Goal: Answer question/provide support: Answer question/provide support

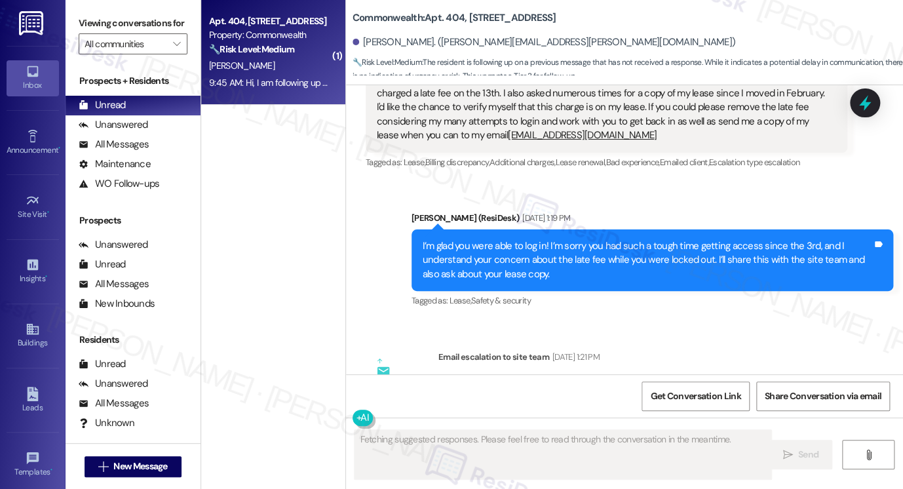
scroll to position [11998, 0]
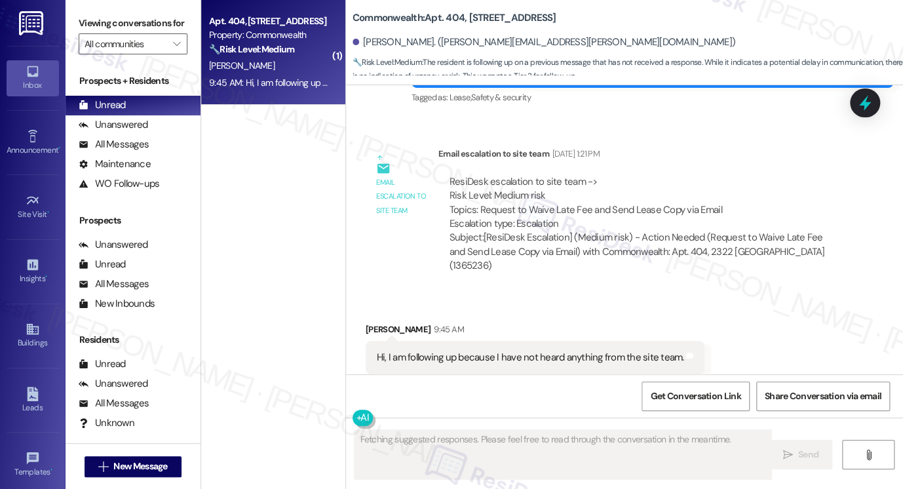
click at [515, 351] on div "Hi, I am following up because I have not heard anything from the site team." at bounding box center [530, 358] width 307 height 14
drag, startPoint x: 516, startPoint y: 180, endPoint x: 668, endPoint y: 180, distance: 151.4
click at [668, 180] on div "ResiDesk escalation to site team -> Risk Level: Medium risk Topics: Request to …" at bounding box center [642, 203] width 387 height 56
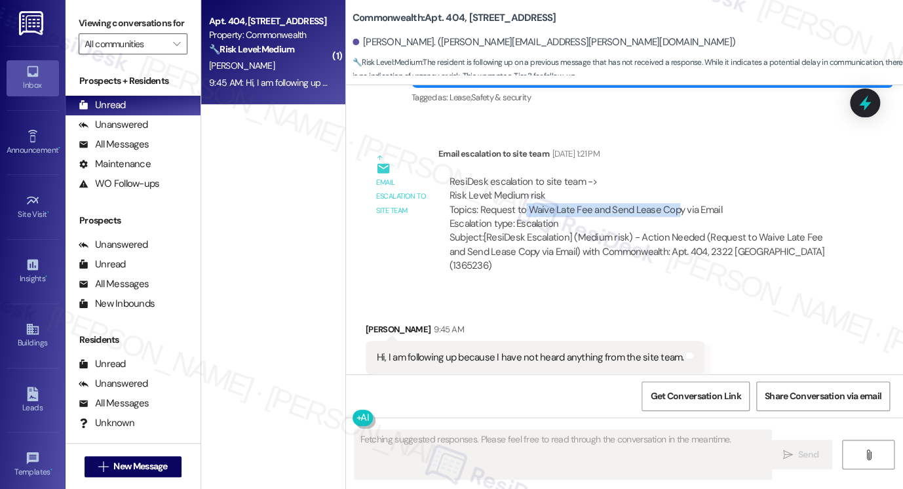
click at [669, 180] on div "ResiDesk escalation to site team -> Risk Level: Medium risk Topics: Request to …" at bounding box center [642, 203] width 387 height 56
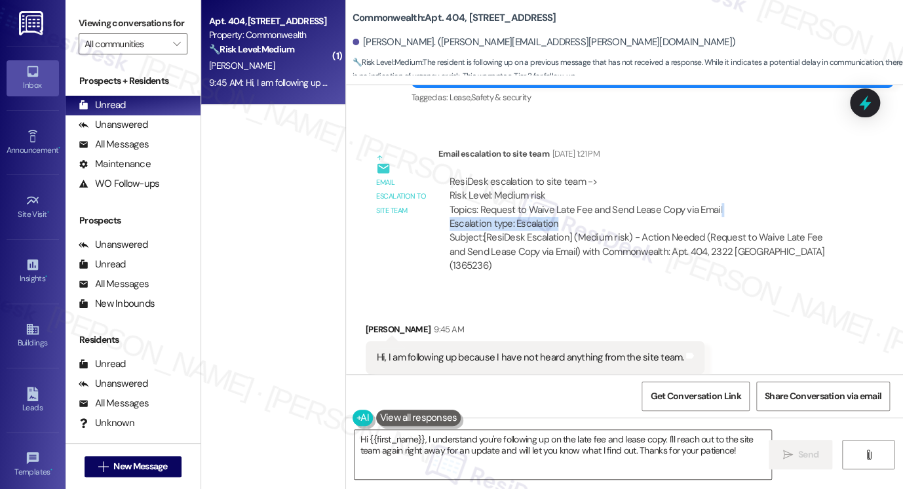
drag, startPoint x: 712, startPoint y: 175, endPoint x: 550, endPoint y: 189, distance: 162.4
click at [550, 189] on div "ResiDesk escalation to site team -> Risk Level: Medium risk Topics: Request to …" at bounding box center [642, 203] width 387 height 56
click at [487, 183] on div "ResiDesk escalation to site team -> Risk Level: Medium risk Topics: Request to …" at bounding box center [642, 203] width 387 height 56
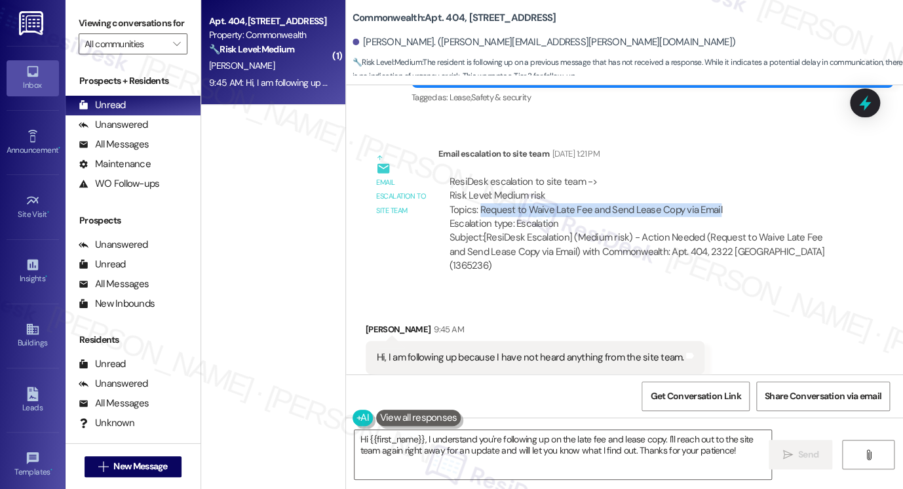
drag, startPoint x: 474, startPoint y: 180, endPoint x: 831, endPoint y: 179, distance: 356.4
click at [831, 179] on div "ResiDesk escalation to site team -> Risk Level: Medium risk Topics: Request to …" at bounding box center [642, 203] width 387 height 56
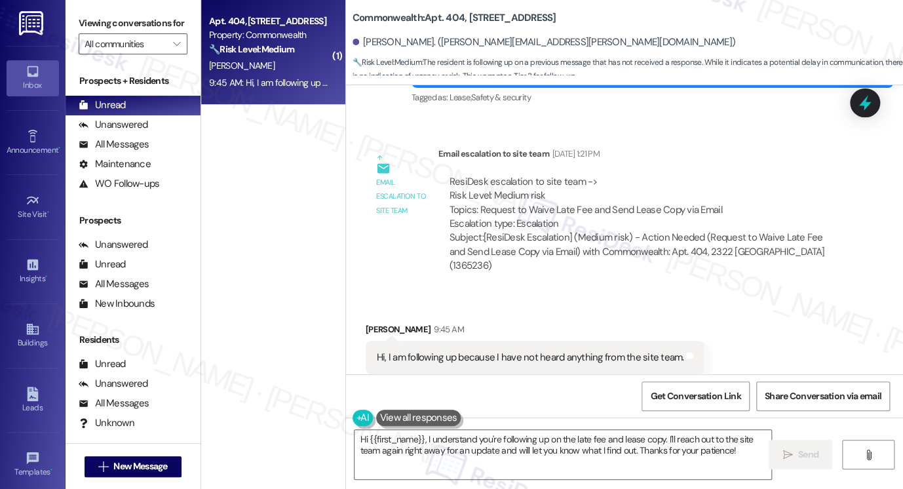
click at [575, 351] on div "Hi, I am following up because I have not heard anything from the site team." at bounding box center [530, 358] width 307 height 14
click at [548, 231] on div "Subject: [ResiDesk Escalation] (Medium risk) - Action Needed (Request to Waive …" at bounding box center [642, 252] width 387 height 42
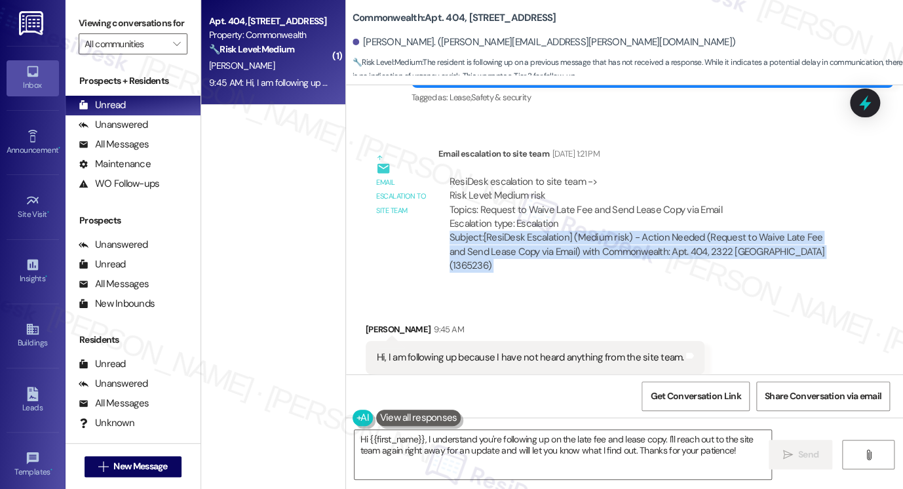
click at [548, 231] on div "Subject: [ResiDesk Escalation] (Medium risk) - Action Needed (Request to Waive …" at bounding box center [642, 252] width 387 height 42
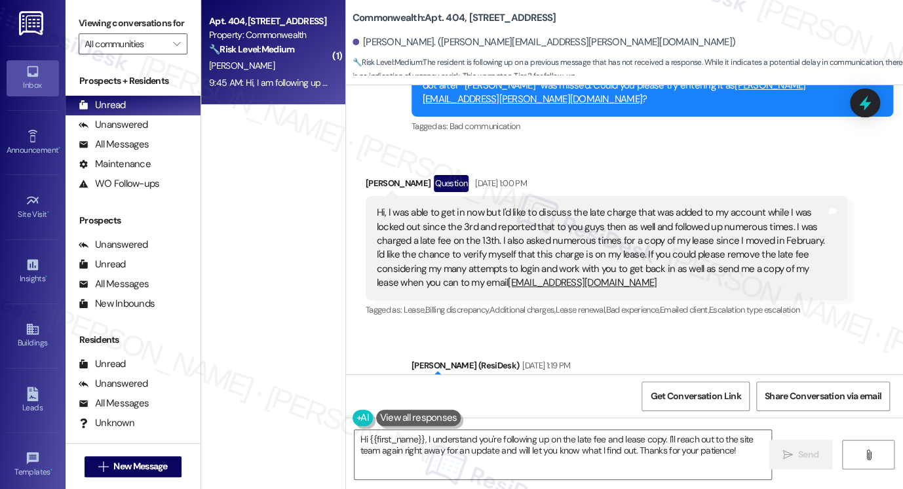
scroll to position [11736, 0]
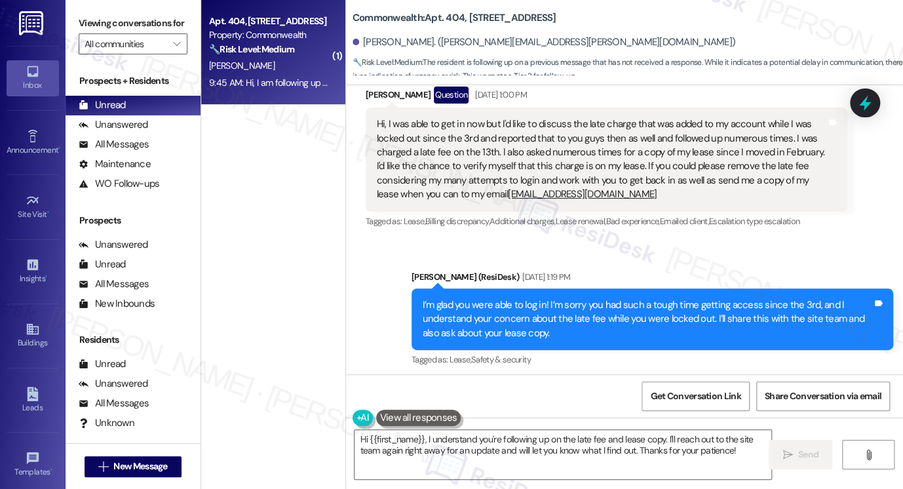
click at [468, 288] on div "I’m glad you were able to log in! I’m sorry you had such a tough time getting a…" at bounding box center [652, 319] width 482 height 62
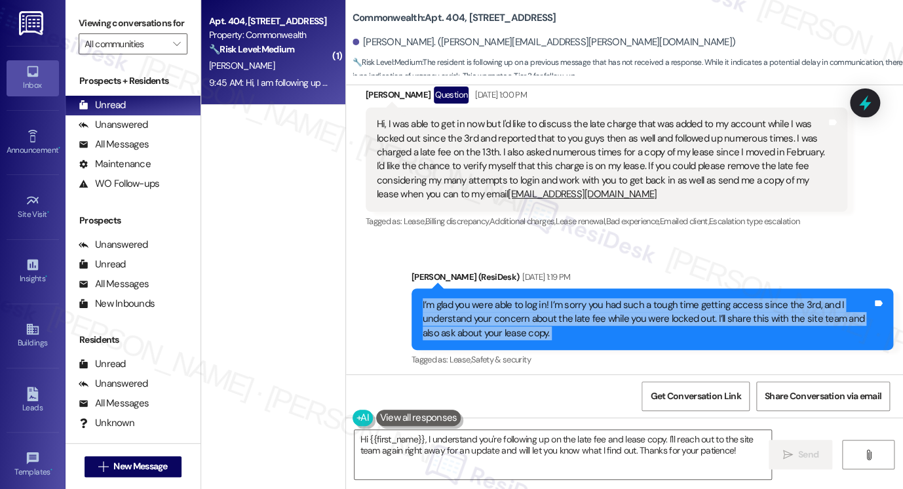
click at [468, 288] on div "I’m glad you were able to log in! I’m sorry you had such a tough time getting a…" at bounding box center [652, 319] width 482 height 62
click at [626, 288] on div "I’m glad you were able to log in! I’m sorry you had such a tough time getting a…" at bounding box center [652, 319] width 482 height 62
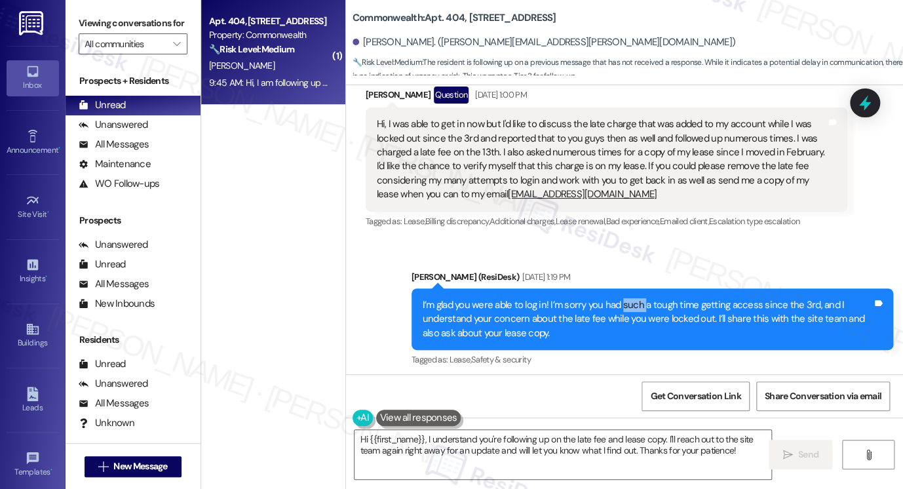
click at [626, 288] on div "I’m glad you were able to log in! I’m sorry you had such a tough time getting a…" at bounding box center [652, 319] width 482 height 62
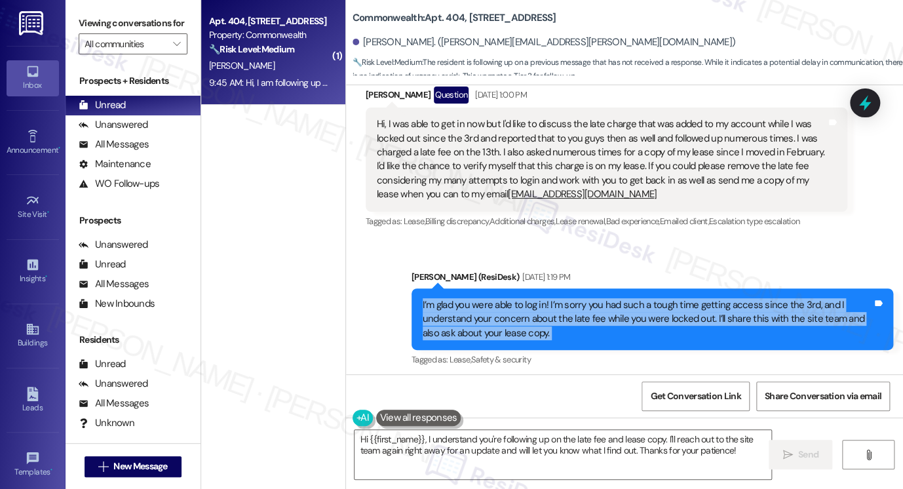
click at [626, 288] on div "I’m glad you were able to log in! I’m sorry you had such a tough time getting a…" at bounding box center [652, 319] width 482 height 62
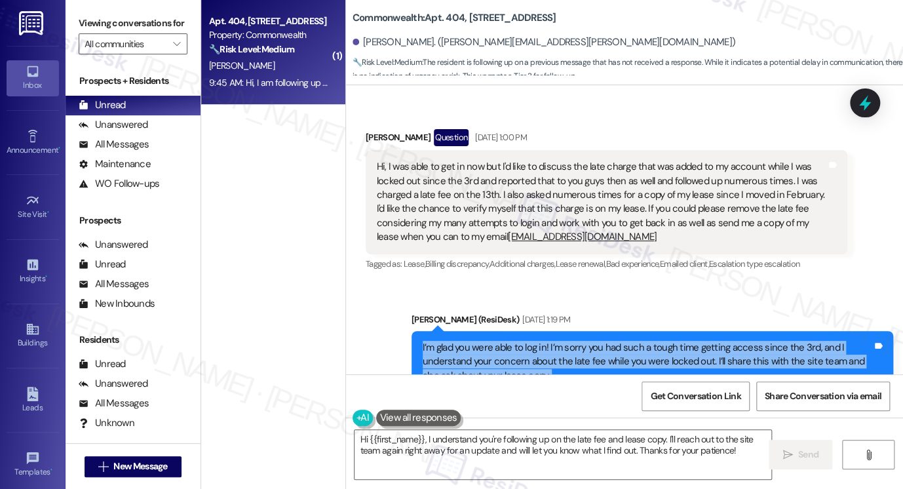
scroll to position [11670, 0]
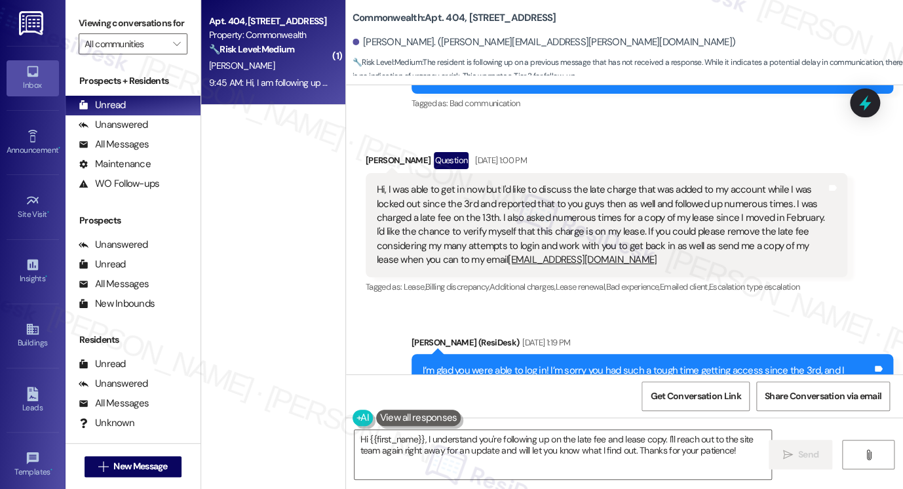
click at [571, 191] on div "Hi, I was able to get in now but I'd like to discuss the late charge that was a…" at bounding box center [601, 225] width 449 height 85
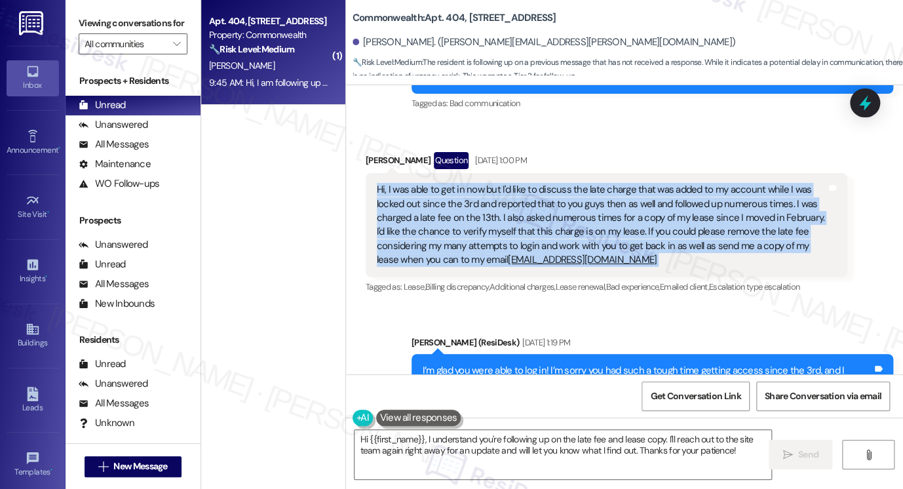
click at [571, 191] on div "Hi, I was able to get in now but I'd like to discuss the late charge that was a…" at bounding box center [601, 225] width 449 height 85
click at [664, 203] on div "Hi, I was able to get in now but I'd like to discuss the late charge that was a…" at bounding box center [601, 225] width 449 height 85
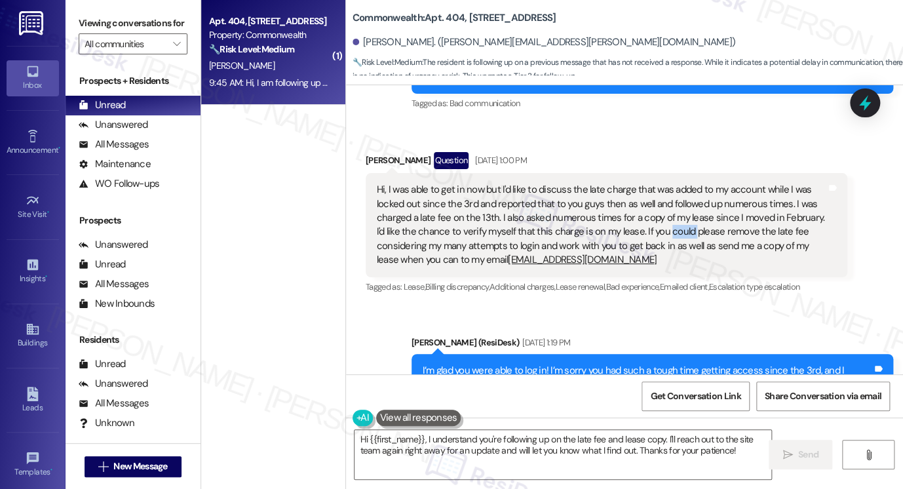
click at [664, 203] on div "Hi, I was able to get in now but I'd like to discuss the late charge that was a…" at bounding box center [601, 225] width 449 height 85
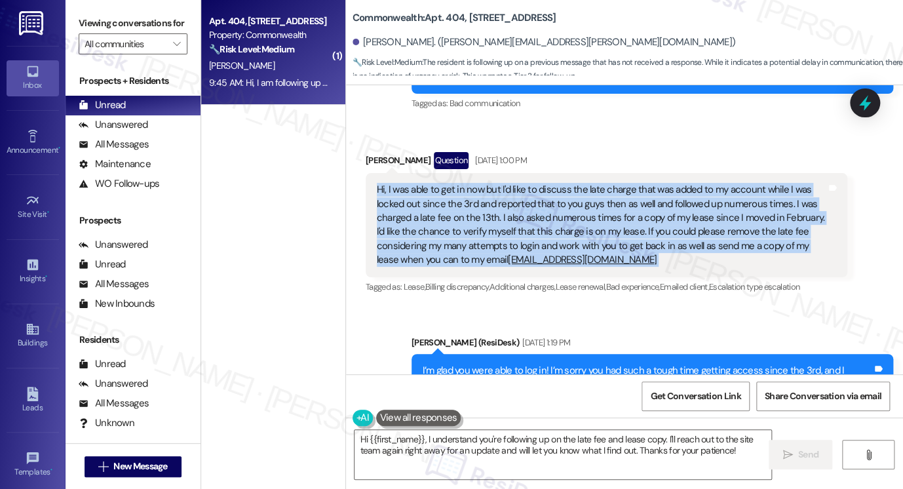
click at [664, 203] on div "Hi, I was able to get in now but I'd like to discuss the late charge that was a…" at bounding box center [601, 225] width 449 height 85
click at [558, 186] on div "Hi, I was able to get in now but I'd like to discuss the late charge that was a…" at bounding box center [601, 225] width 449 height 85
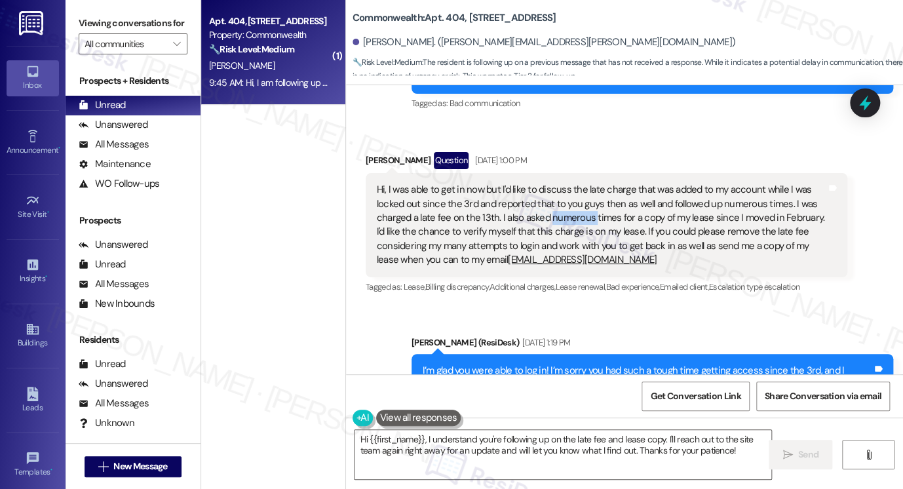
click at [558, 186] on div "Hi, I was able to get in now but I'd like to discuss the late charge that was a…" at bounding box center [601, 225] width 449 height 85
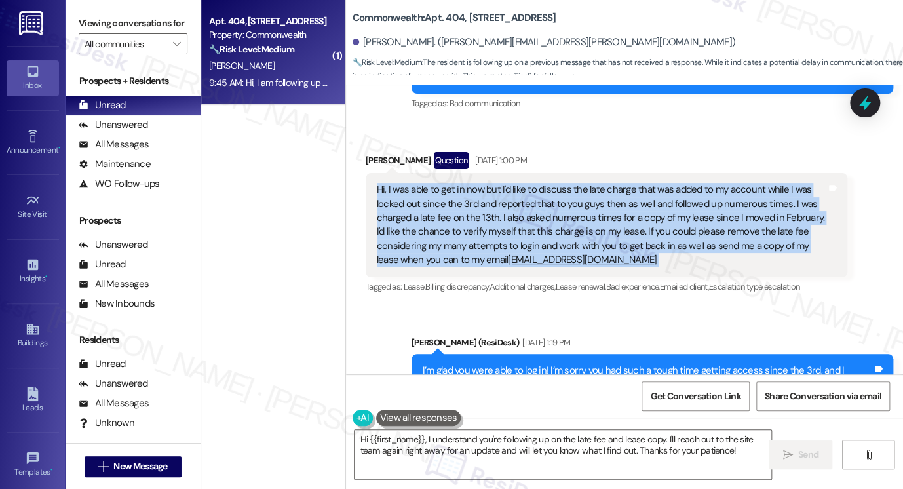
click at [558, 186] on div "Hi, I was able to get in now but I'd like to discuss the late charge that was a…" at bounding box center [601, 225] width 449 height 85
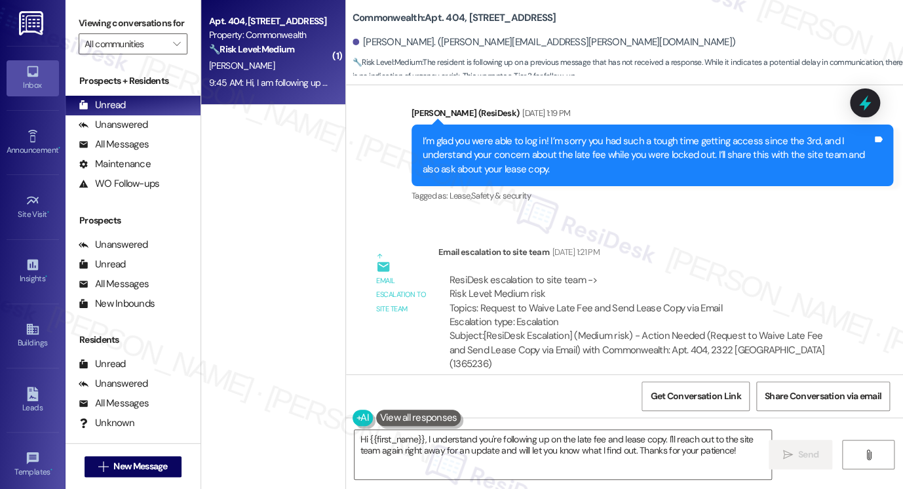
scroll to position [11998, 0]
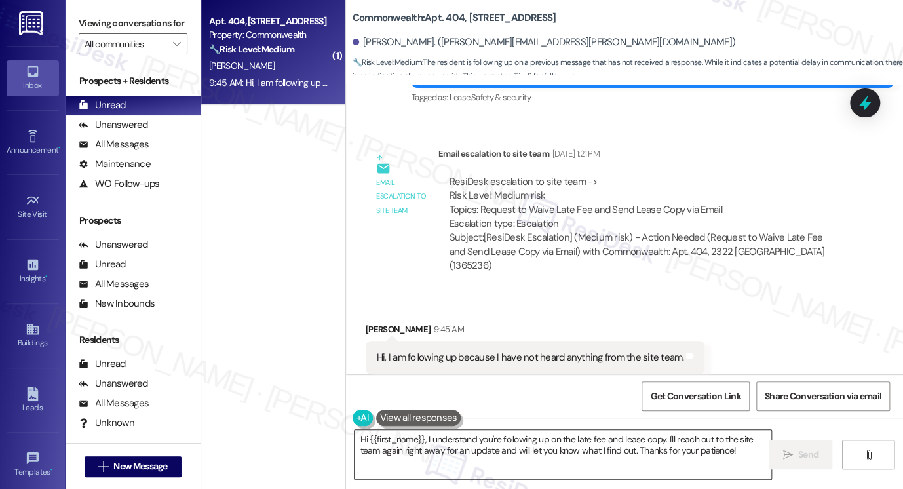
click at [508, 446] on textarea "Hi {{first_name}}, I understand you're following up on the late fee and lease c…" at bounding box center [562, 454] width 417 height 49
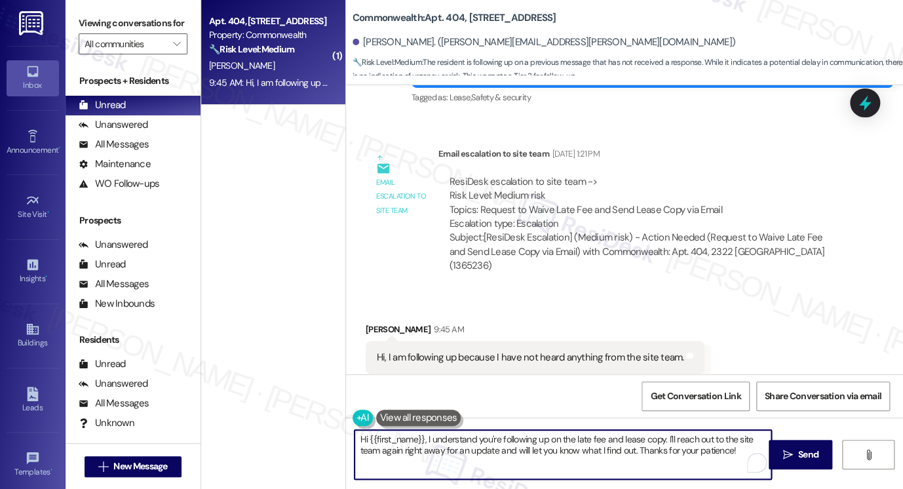
drag, startPoint x: 586, startPoint y: 440, endPoint x: 684, endPoint y: 440, distance: 97.6
click at [684, 440] on textarea "Hi {{first_name}}, I understand you're following up on the late fee and lease c…" at bounding box center [562, 454] width 417 height 49
drag, startPoint x: 736, startPoint y: 450, endPoint x: 446, endPoint y: 442, distance: 291.0
click at [446, 442] on textarea "Hi {{first_name}}, I understand you're following up on the late fee and lease c…" at bounding box center [562, 454] width 417 height 49
click at [440, 450] on textarea "Hi {{first_name}}, I understand you're following up on the late fee and lease c…" at bounding box center [562, 454] width 417 height 49
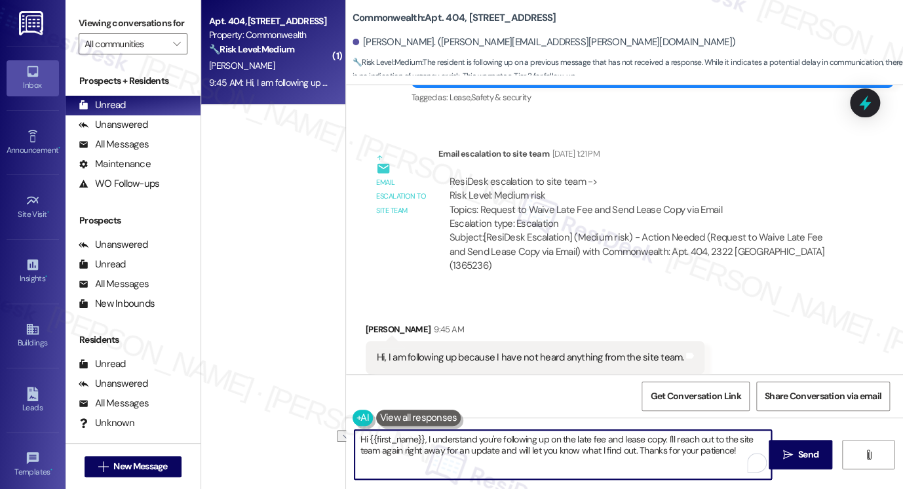
drag, startPoint x: 398, startPoint y: 449, endPoint x: 445, endPoint y: 454, distance: 46.7
click at [445, 454] on textarea "Hi {{first_name}}, I understand you're following up on the late fee and lease c…" at bounding box center [562, 454] width 417 height 49
click at [660, 445] on textarea "Hi {{first_name}}, I understand you're following up on the late fee and lease c…" at bounding box center [562, 454] width 417 height 49
click at [698, 446] on textarea "Hi {{first_name}}, I understand you're following up on the late fee and lease c…" at bounding box center [562, 454] width 417 height 49
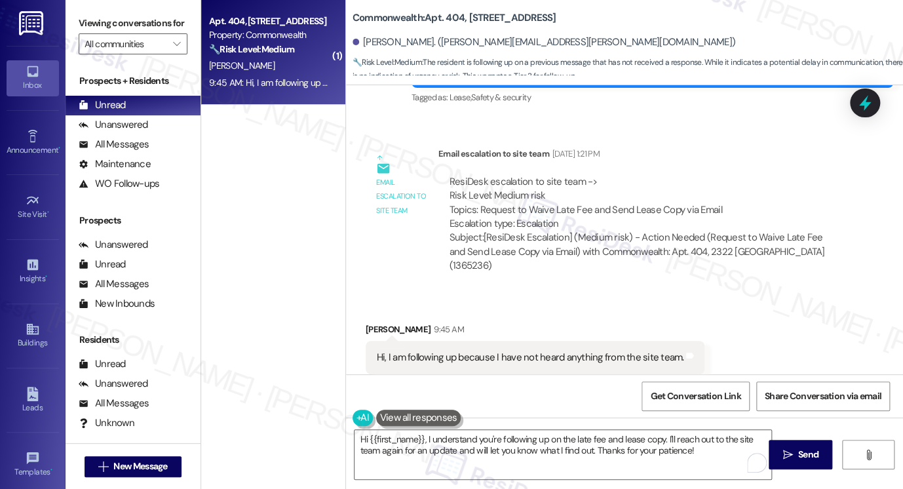
click at [548, 186] on div "ResiDesk escalation to site team -> Risk Level: Medium risk Topics: Request to …" at bounding box center [642, 203] width 387 height 56
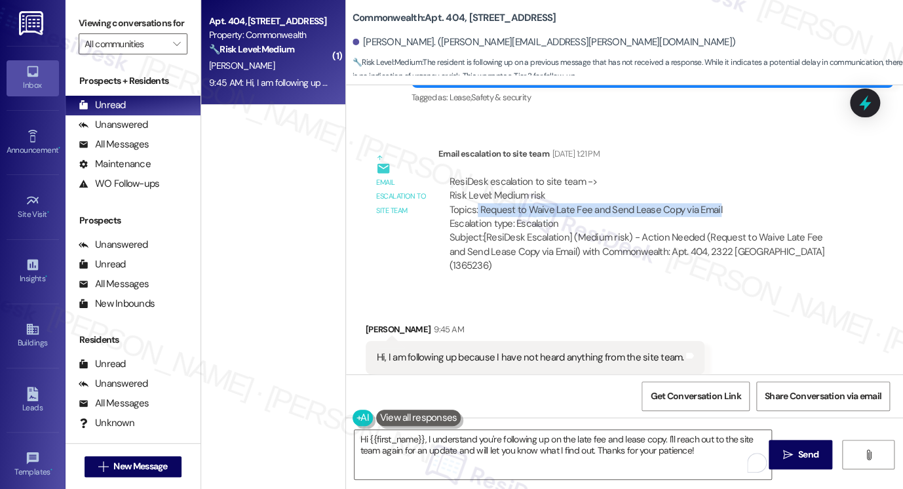
drag, startPoint x: 473, startPoint y: 178, endPoint x: 743, endPoint y: 180, distance: 270.0
click at [743, 180] on div "ResiDesk escalation to site team -> Risk Level: Medium risk Topics: Request to …" at bounding box center [642, 203] width 387 height 56
copy div "Request to Waive Late Fee and Send Lease Copy via Email"
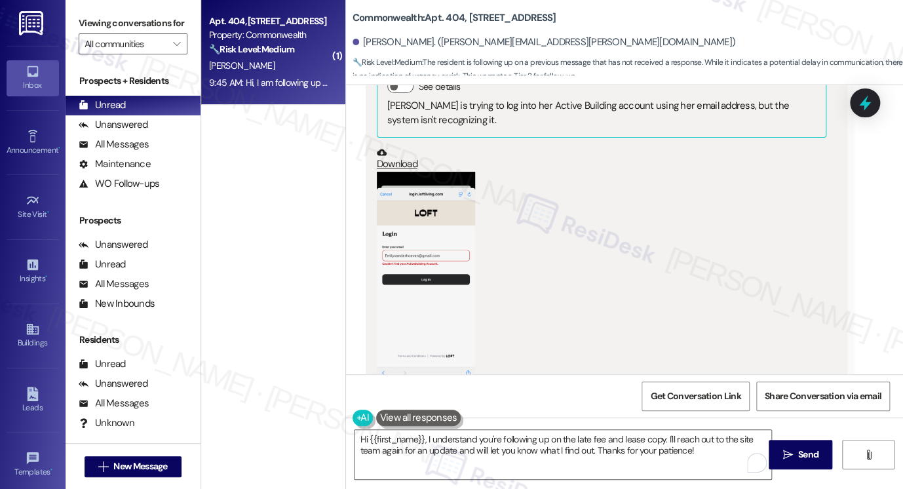
scroll to position [11081, 0]
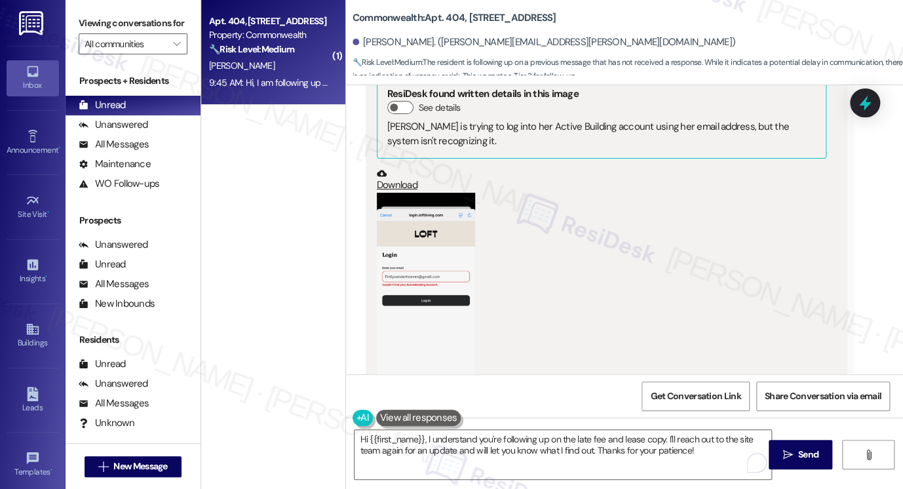
click at [448, 227] on button "Zoom image" at bounding box center [426, 300] width 98 height 214
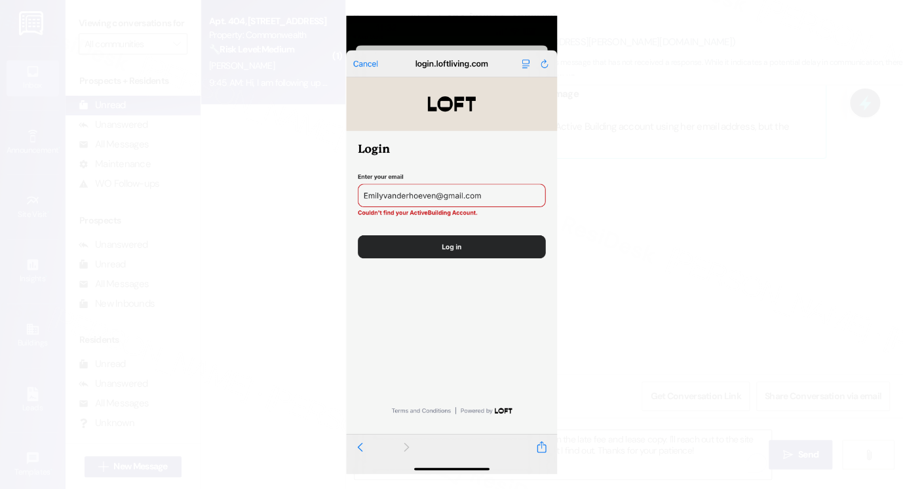
click at [708, 223] on button "Unzoom image" at bounding box center [451, 244] width 903 height 489
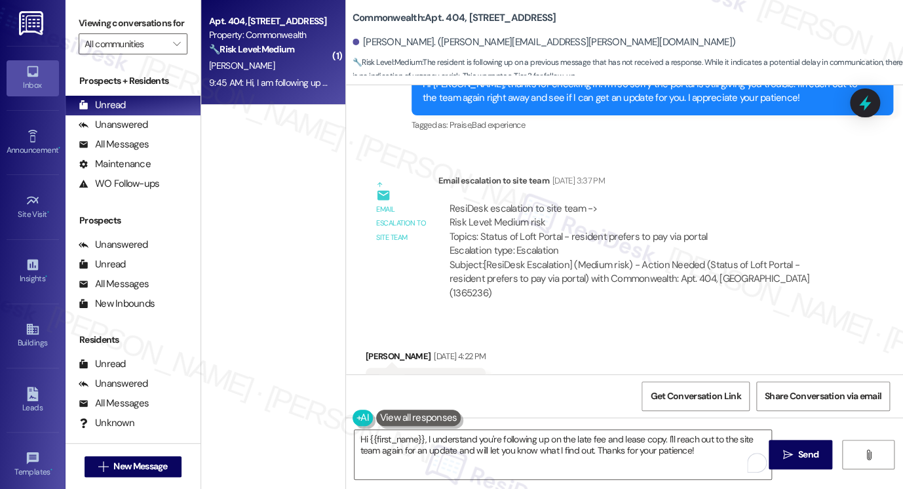
scroll to position [10426, 0]
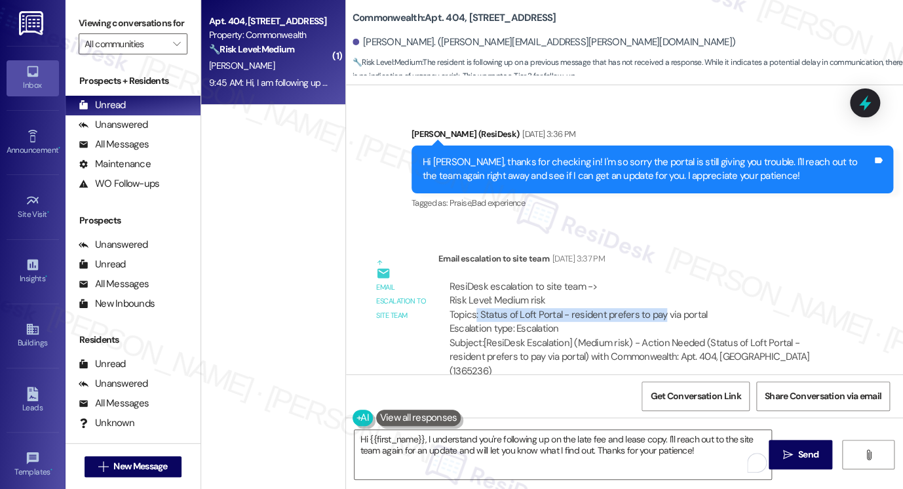
drag, startPoint x: 469, startPoint y: 299, endPoint x: 655, endPoint y: 299, distance: 185.4
click at [655, 299] on div "ResiDesk escalation to site team -> Risk Level: Medium risk Topics: Status of L…" at bounding box center [642, 308] width 387 height 56
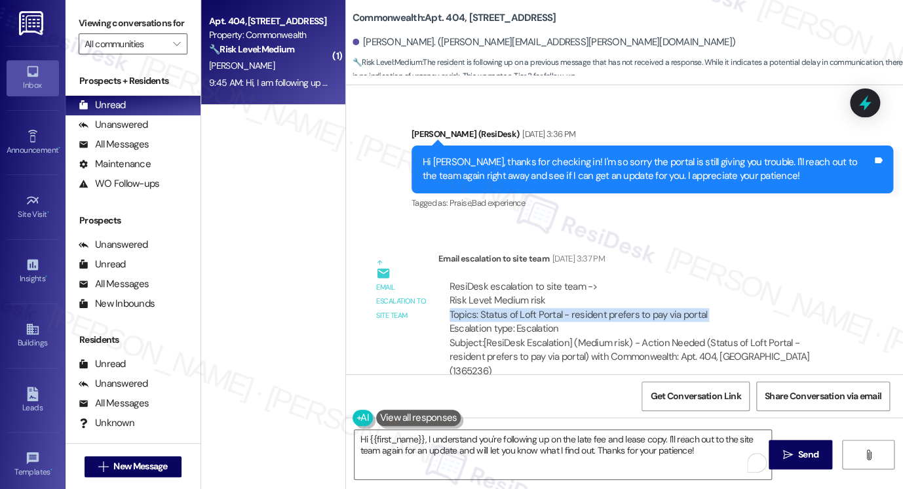
click at [687, 299] on div "ResiDesk escalation to site team -> Risk Level: Medium risk Topics: Status of L…" at bounding box center [642, 308] width 387 height 56
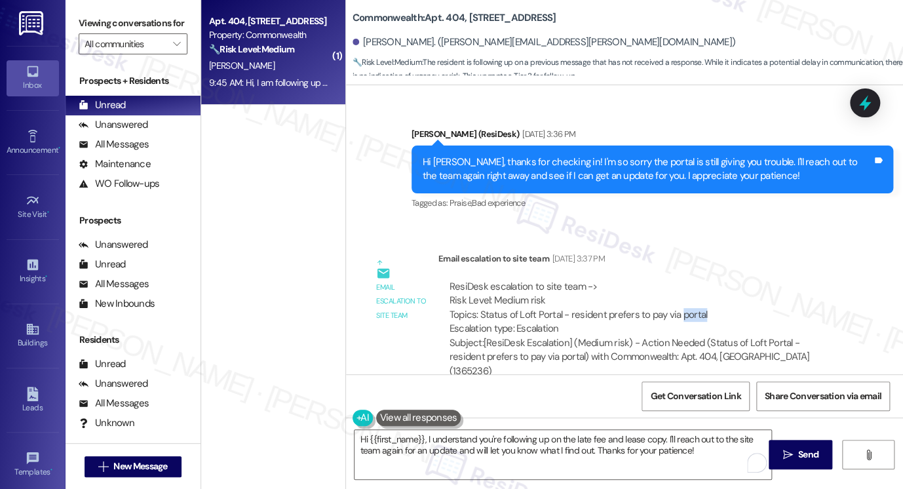
click at [687, 299] on div "ResiDesk escalation to site team -> Risk Level: Medium risk Topics: Status of L…" at bounding box center [642, 308] width 387 height 56
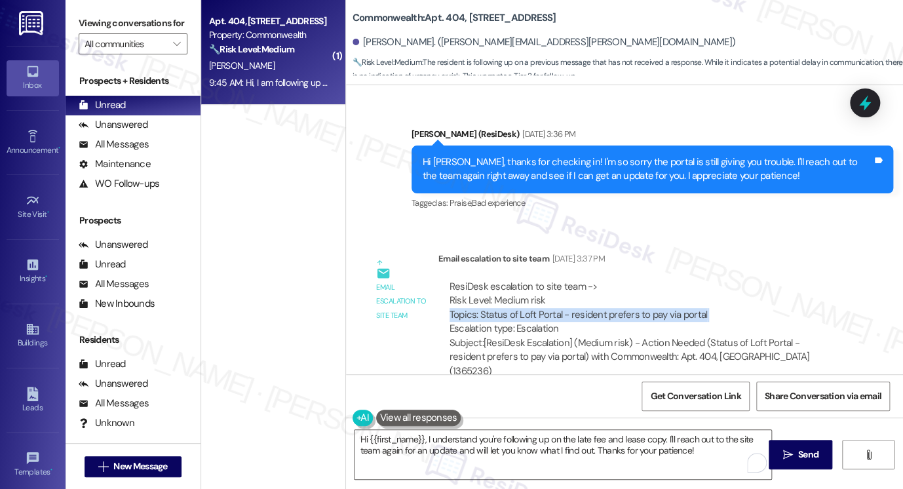
click at [687, 301] on div "ResiDesk escalation to site team -> Risk Level: Medium risk Topics: Status of L…" at bounding box center [642, 308] width 387 height 56
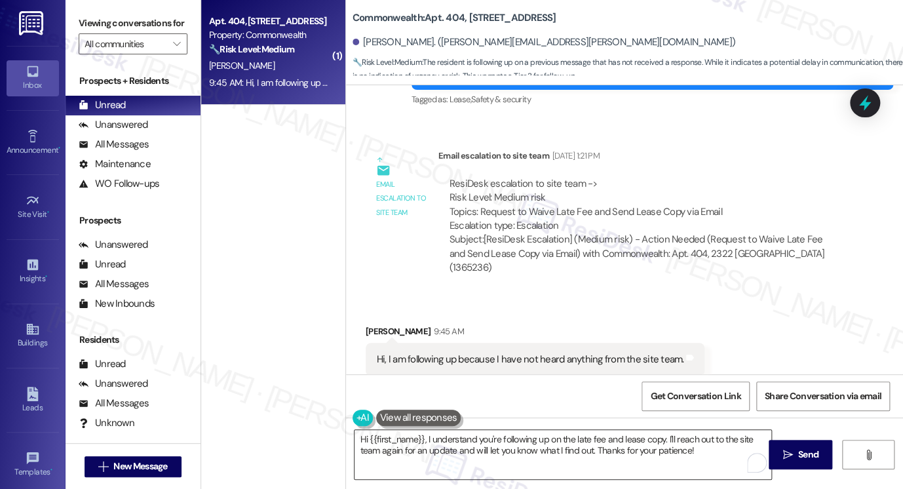
scroll to position [11998, 0]
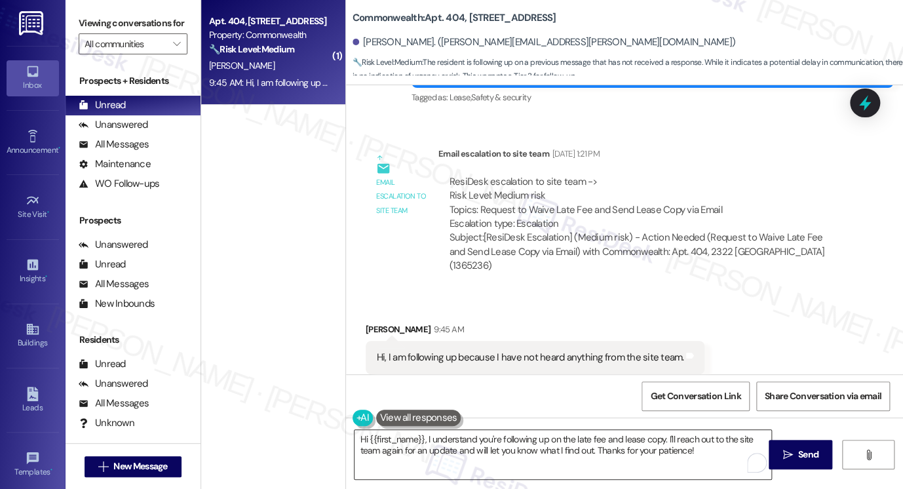
click at [515, 437] on textarea "Hi {{first_name}}, I understand you're following up on the late fee and lease c…" at bounding box center [562, 454] width 417 height 49
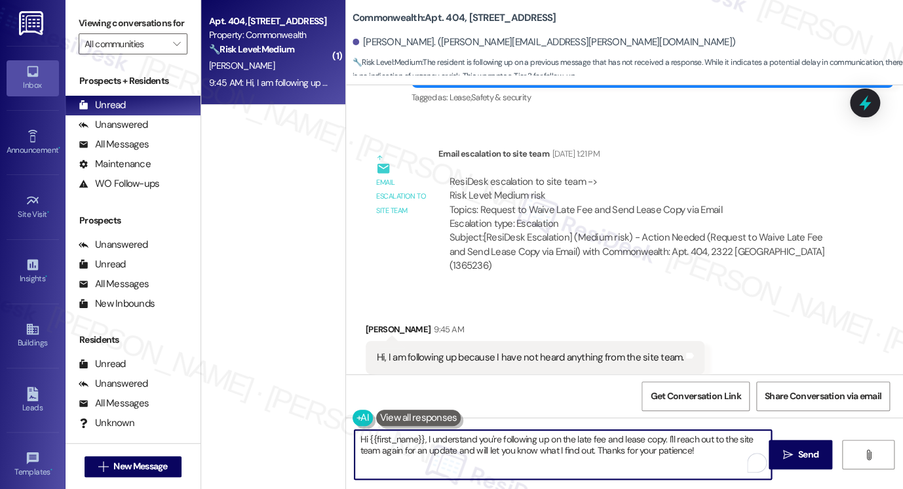
click at [515, 437] on textarea "Hi {{first_name}}, I understand you're following up on the late fee and lease c…" at bounding box center [562, 454] width 417 height 49
drag, startPoint x: 422, startPoint y: 440, endPoint x: 658, endPoint y: 437, distance: 236.6
click at [658, 437] on textarea "Hi {{first_name}}, I understand you're following up on the late fee and lease c…" at bounding box center [562, 454] width 417 height 49
drag, startPoint x: 430, startPoint y: 449, endPoint x: 692, endPoint y: 438, distance: 262.3
click at [692, 438] on textarea "Hi {{first_name}}, thanks for following up. I'll reach out to the site team aga…" at bounding box center [562, 454] width 417 height 49
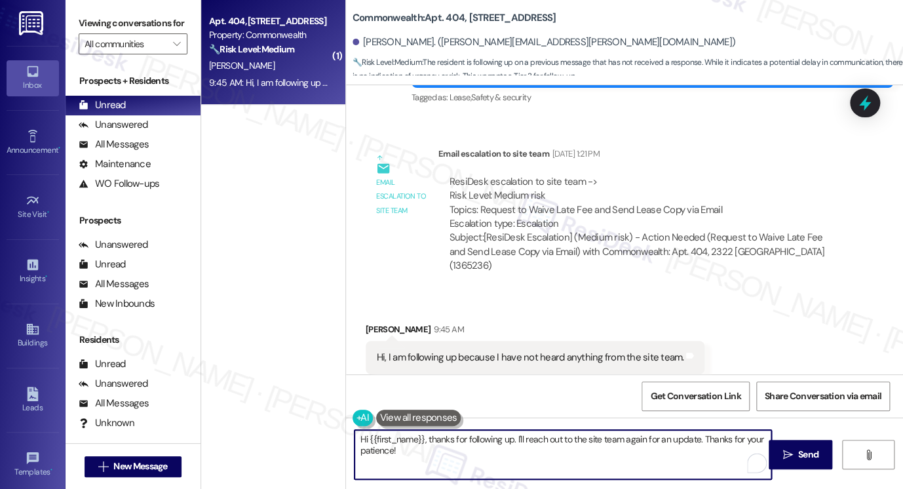
drag, startPoint x: 425, startPoint y: 456, endPoint x: 440, endPoint y: 453, distance: 16.1
click at [425, 456] on textarea "Hi {{first_name}}, thanks for following up. I'll reach out to the site team aga…" at bounding box center [562, 454] width 417 height 49
click at [590, 440] on textarea "Hi {{first_name}}, thanks for following up. I'll reach out to the site team aga…" at bounding box center [562, 454] width 417 height 49
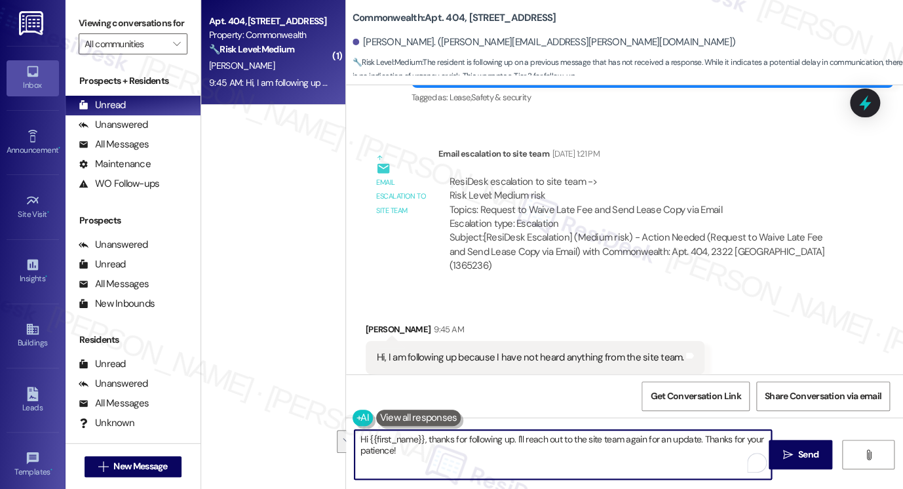
click at [582, 451] on textarea "Hi {{first_name}}, thanks for following up. I'll reach out to the site team aga…" at bounding box center [562, 454] width 417 height 49
type textarea "Hi {{first_name}}, thanks for following up. I'll reach out to the site team aga…"
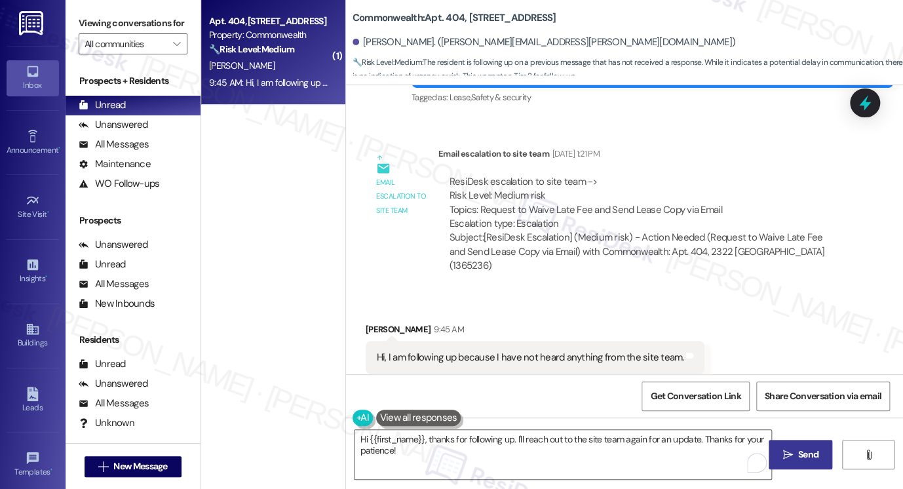
click at [794, 444] on button " Send" at bounding box center [801, 454] width 64 height 29
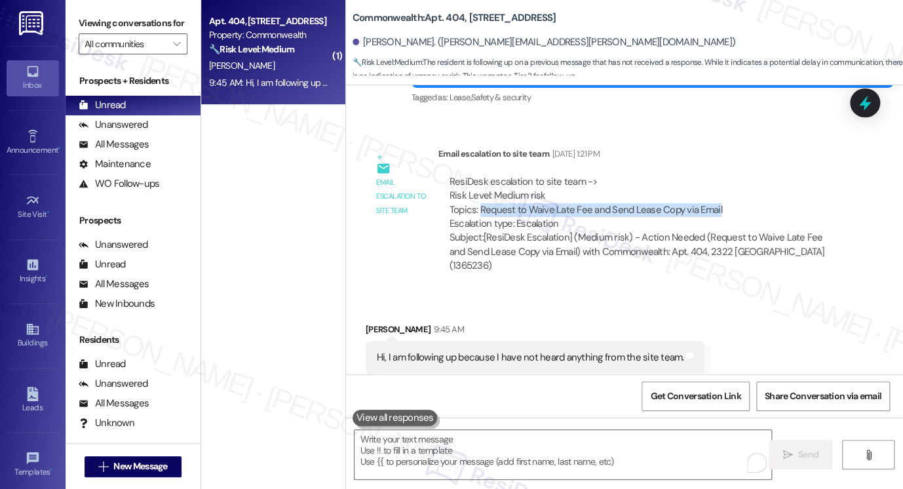
drag, startPoint x: 475, startPoint y: 180, endPoint x: 739, endPoint y: 185, distance: 264.1
click at [739, 185] on div "ResiDesk escalation to site team -> Risk Level: Medium risk Topics: Request to …" at bounding box center [642, 203] width 387 height 56
copy div "Request to Waive Late Fee and Send Lease Copy via Email"
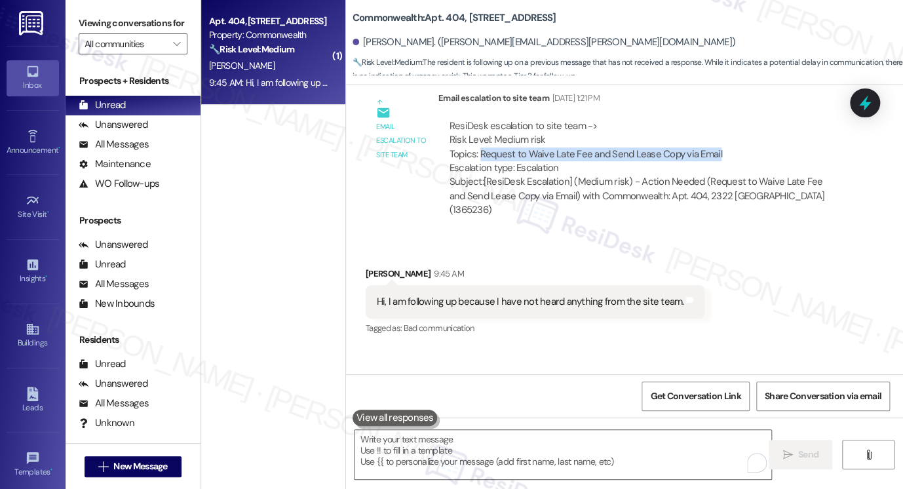
scroll to position [12090, 0]
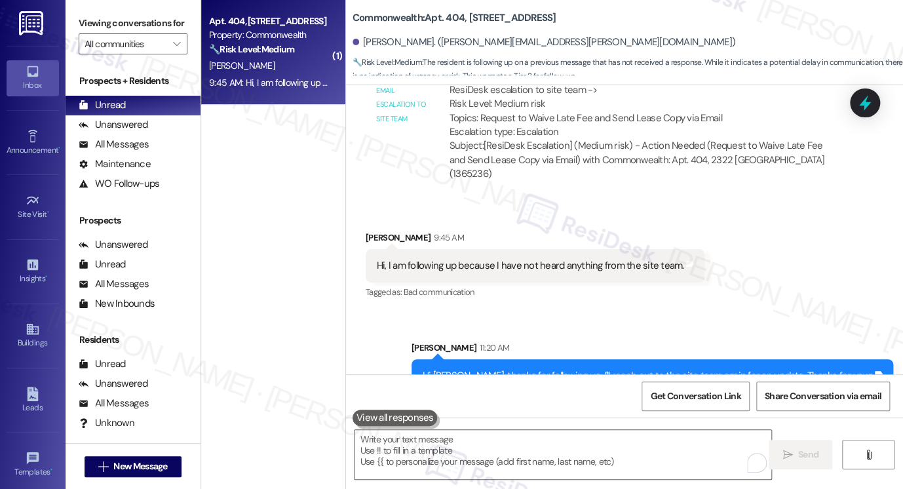
click at [784, 83] on div "Commonwealth: Apt. 404, [STREET_ADDRESS][PERSON_NAME]. ([PERSON_NAME][EMAIL_ADD…" at bounding box center [624, 42] width 557 height 85
click at [880, 104] on div at bounding box center [864, 102] width 39 height 37
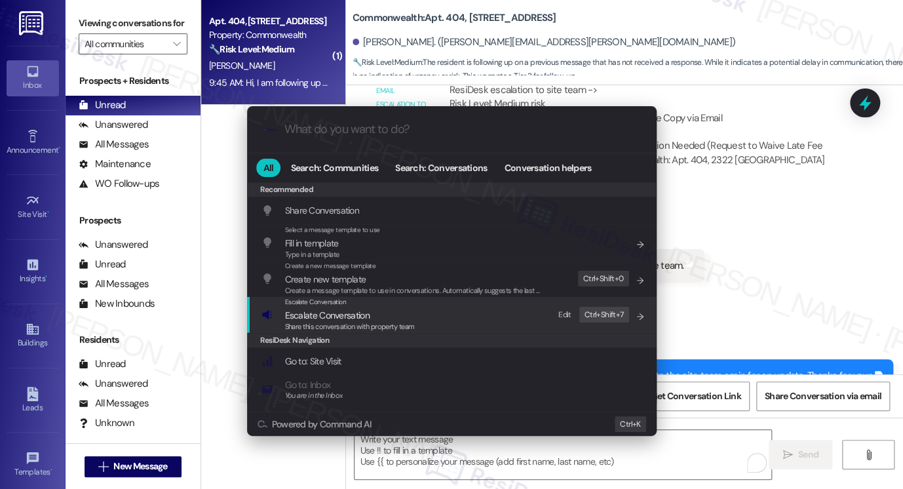
click at [406, 316] on span "Escalate Conversation" at bounding box center [350, 315] width 130 height 14
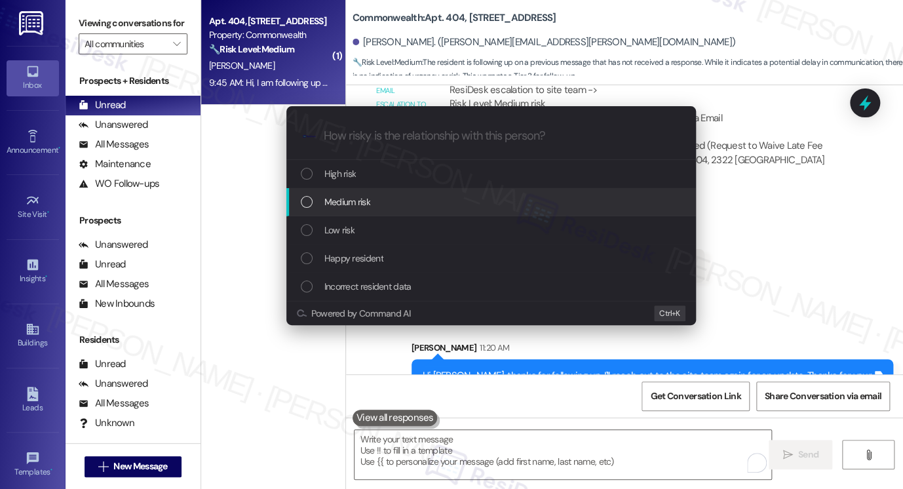
click at [365, 193] on div "Medium risk" at bounding box center [491, 202] width 410 height 28
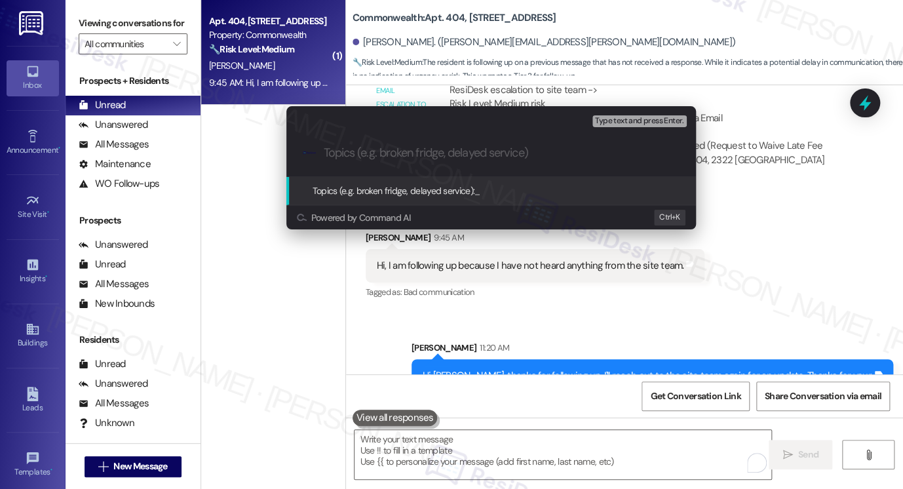
paste input "Request to Waive Late Fee and Send Lease Copy via Email"
type input "Request to Waive Late Fee and Send Lease Copy via Email"
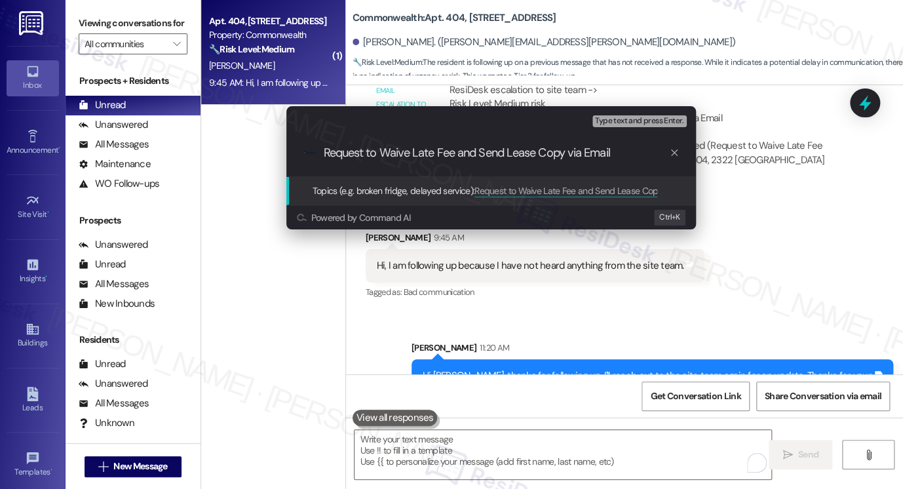
click at [438, 155] on input "Request to Waive Late Fee and Send Lease Copy via Email" at bounding box center [496, 153] width 345 height 14
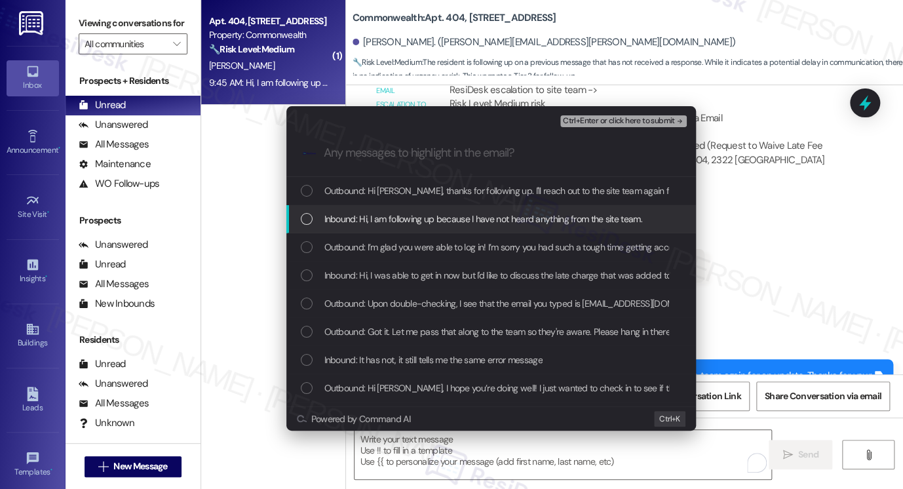
click at [400, 221] on span "Inbound: Hi, I am following up because I have not heard anything from the site …" at bounding box center [483, 219] width 318 height 14
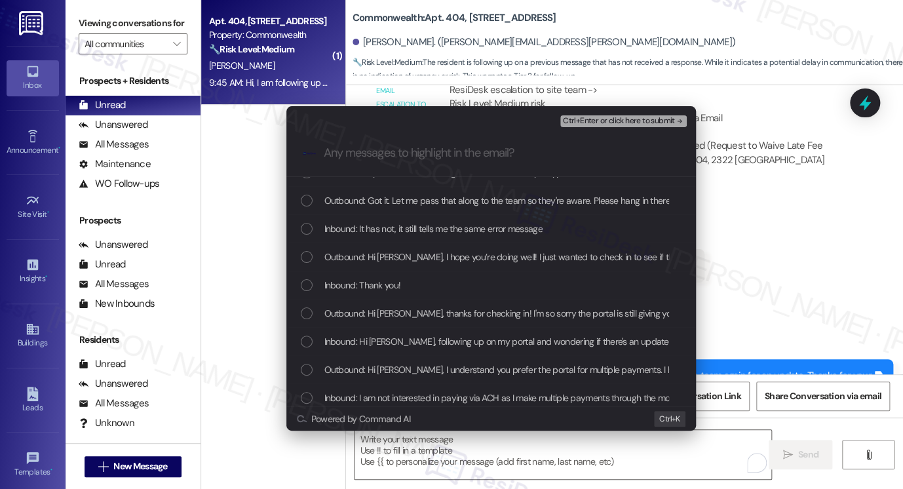
scroll to position [0, 0]
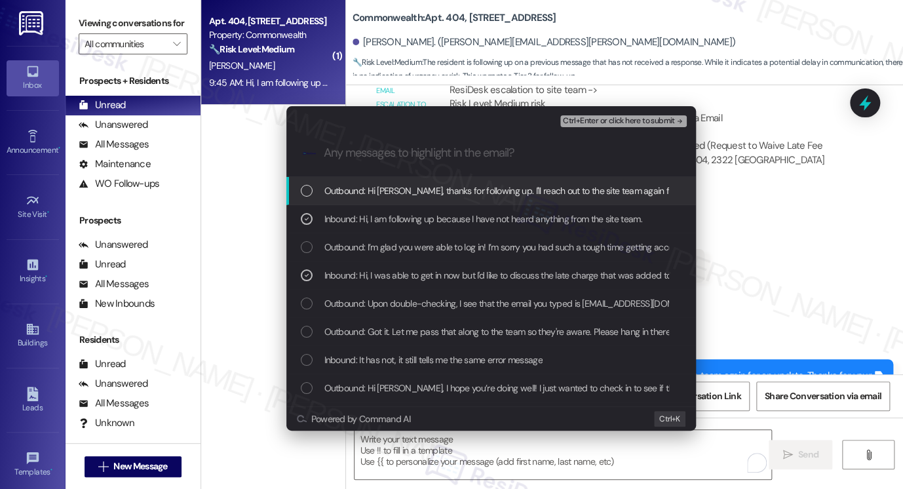
click at [587, 122] on span "Ctrl+Enter or click here to submit" at bounding box center [619, 121] width 112 height 9
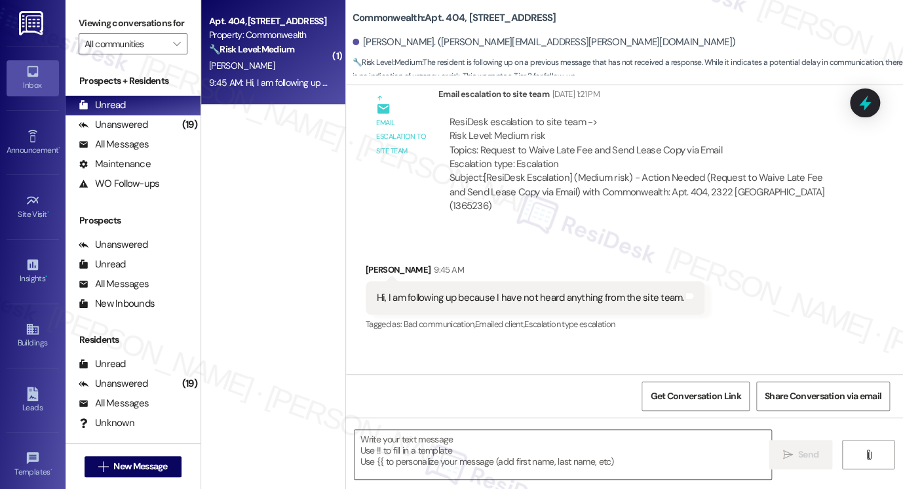
type textarea "Fetching suggested responses. Please feel free to read through the conversation…"
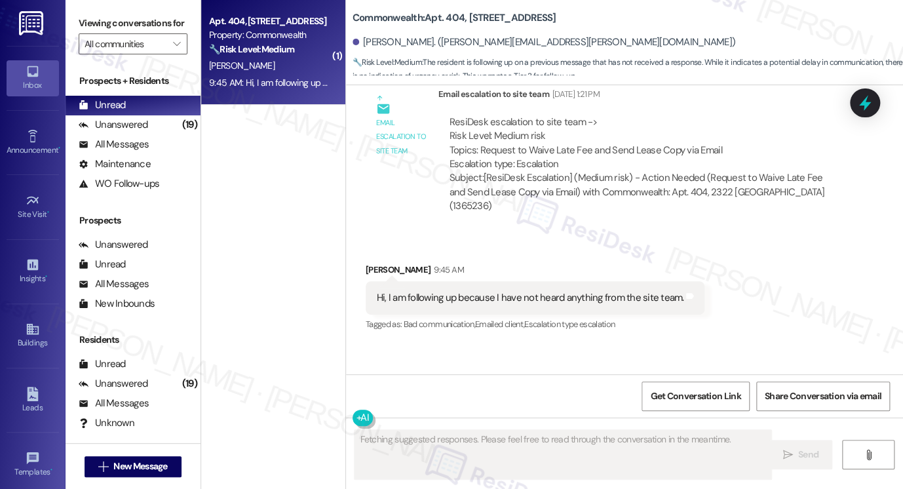
scroll to position [11998, 0]
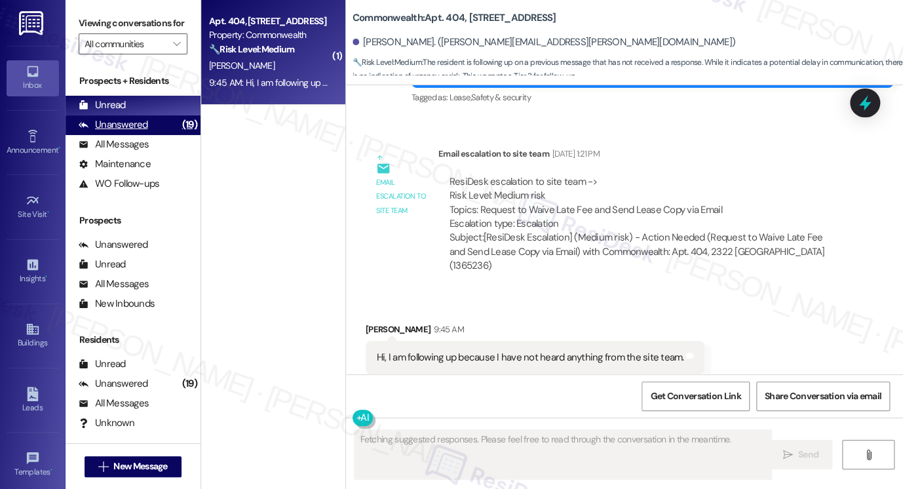
click at [137, 132] on div "Unanswered" at bounding box center [113, 125] width 69 height 14
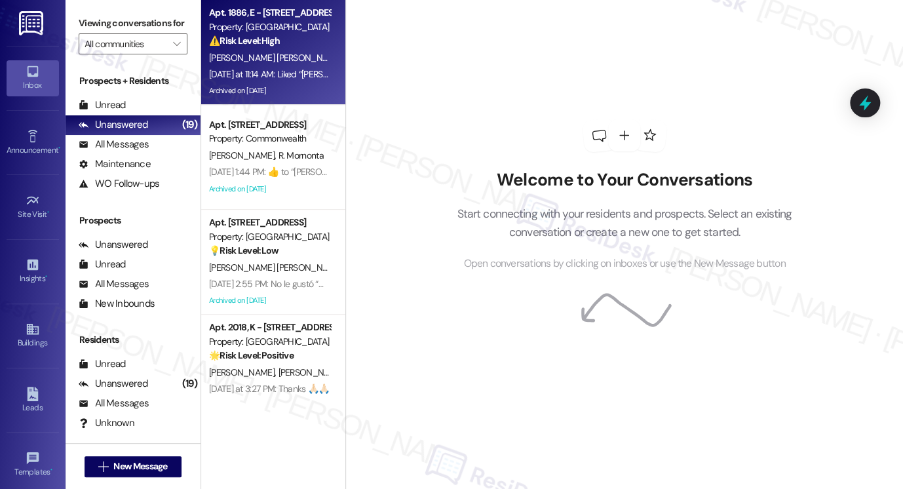
click at [284, 70] on div "[DATE] at 11:14 AM: Liked “[PERSON_NAME] ([GEOGRAPHIC_DATA]): Hi, [PERSON_NAME]…" at bounding box center [591, 74] width 764 height 12
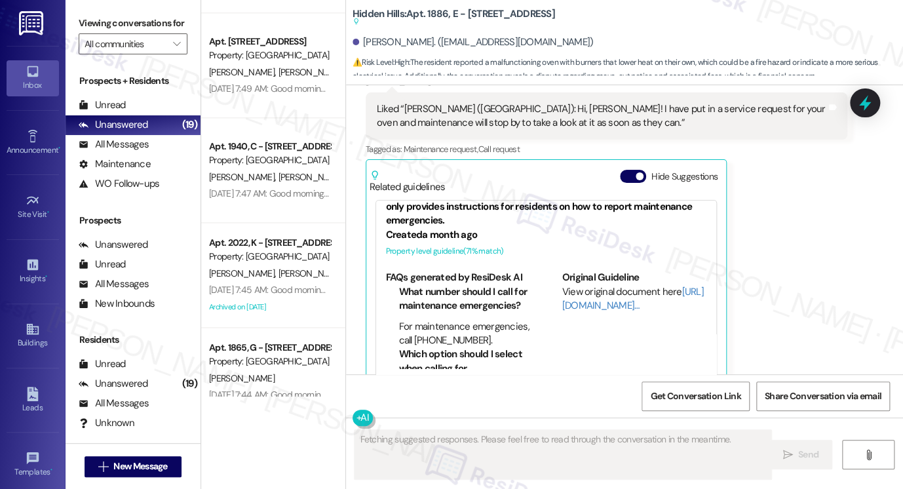
scroll to position [13829, 0]
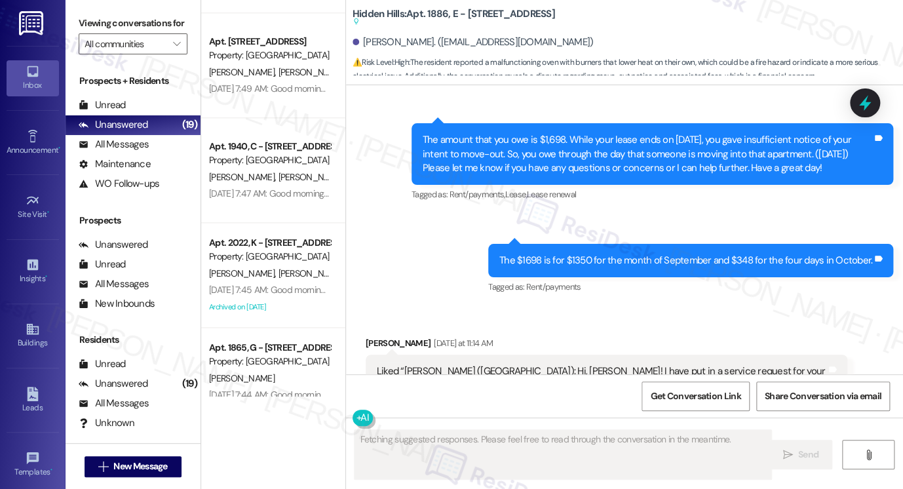
click at [471, 364] on div "Liked “[PERSON_NAME] ([GEOGRAPHIC_DATA]): Hi, [PERSON_NAME]! I have put in a se…" at bounding box center [601, 378] width 449 height 28
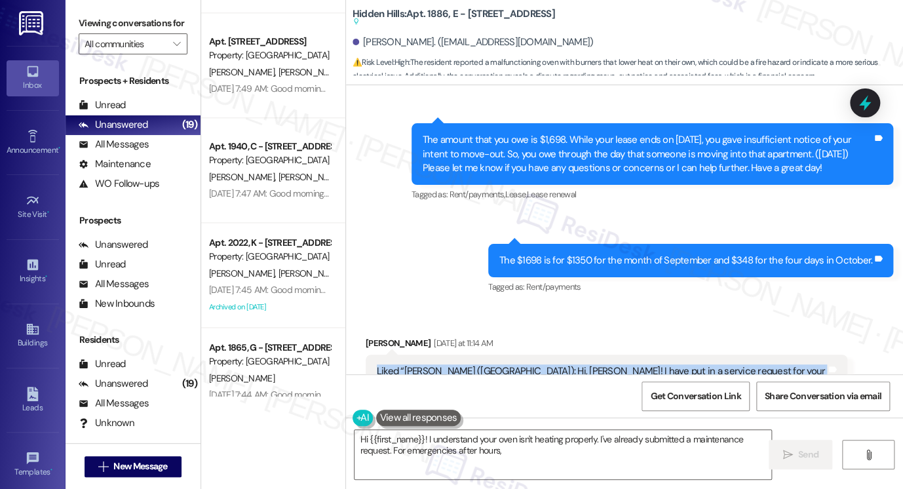
click at [471, 364] on div "Liked “[PERSON_NAME] ([GEOGRAPHIC_DATA]): Hi, [PERSON_NAME]! I have put in a se…" at bounding box center [601, 378] width 449 height 28
type textarea "Hi {{first_name}}! I understand your oven isn't heating properly. I've already …"
click at [574, 364] on div "Liked “[PERSON_NAME] ([GEOGRAPHIC_DATA]): Hi, [PERSON_NAME]! I have put in a se…" at bounding box center [601, 378] width 449 height 28
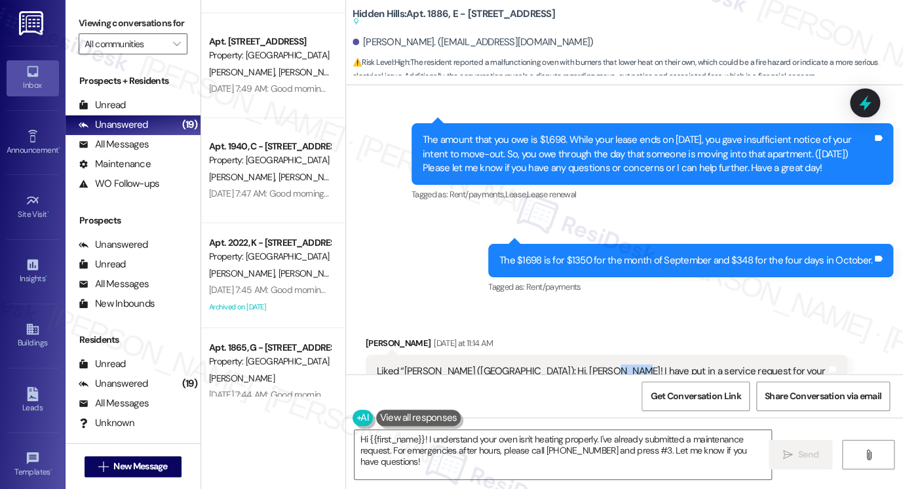
click at [573, 364] on div "Liked “[PERSON_NAME] ([GEOGRAPHIC_DATA]): Hi, [PERSON_NAME]! I have put in a se…" at bounding box center [601, 378] width 449 height 28
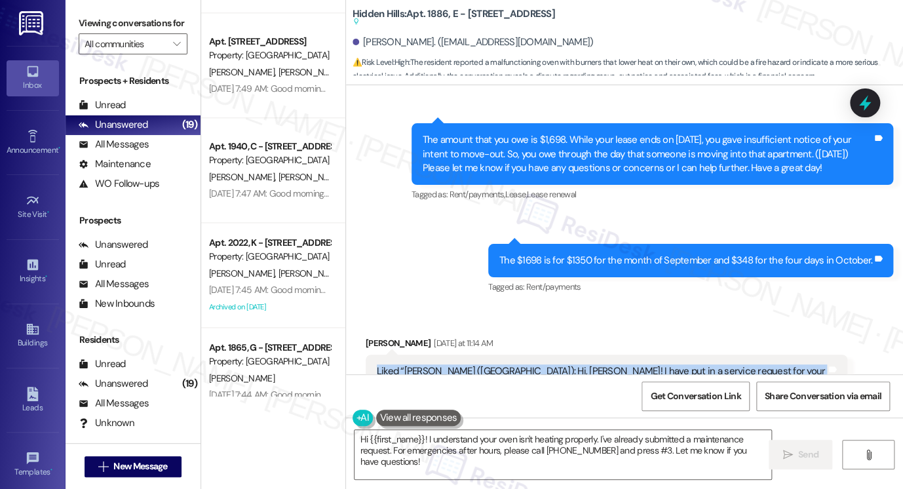
click at [573, 364] on div "Liked “[PERSON_NAME] ([GEOGRAPHIC_DATA]): Hi, [PERSON_NAME]! I have put in a se…" at bounding box center [601, 378] width 449 height 28
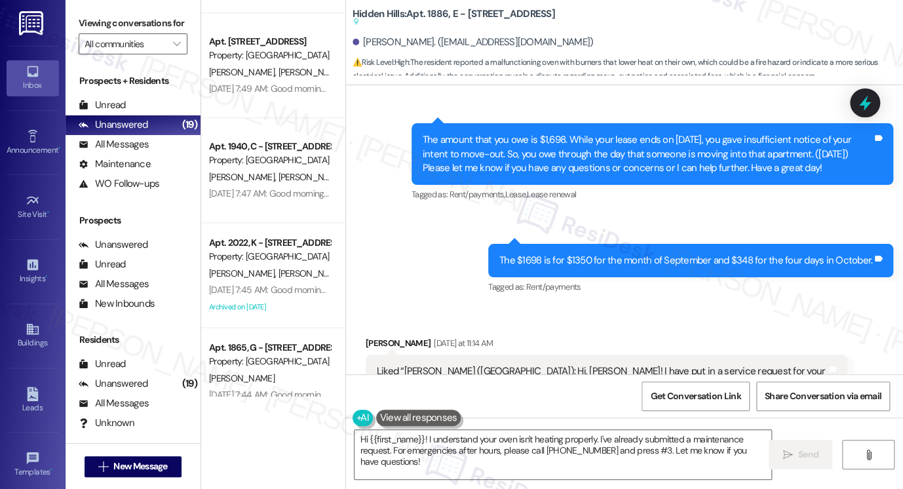
click at [642, 246] on div "The $1698 is for $1350 for the month of September and $348 for the four days in…" at bounding box center [690, 260] width 405 height 33
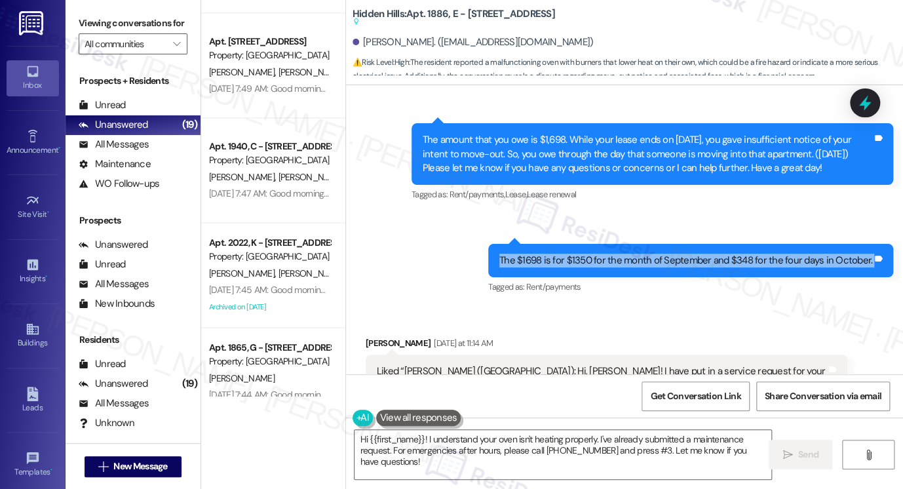
click at [642, 246] on div "The $1698 is for $1350 for the month of September and $348 for the four days in…" at bounding box center [690, 260] width 405 height 33
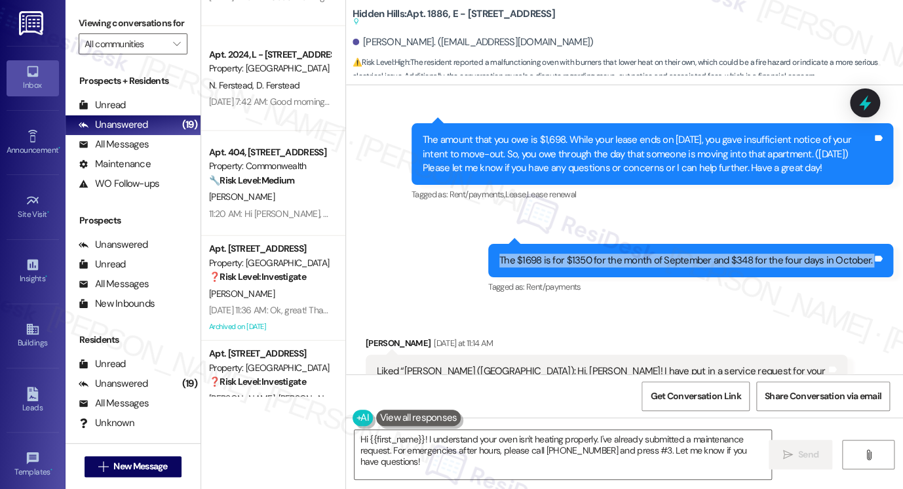
scroll to position [1596, 0]
